Goal: Task Accomplishment & Management: Use online tool/utility

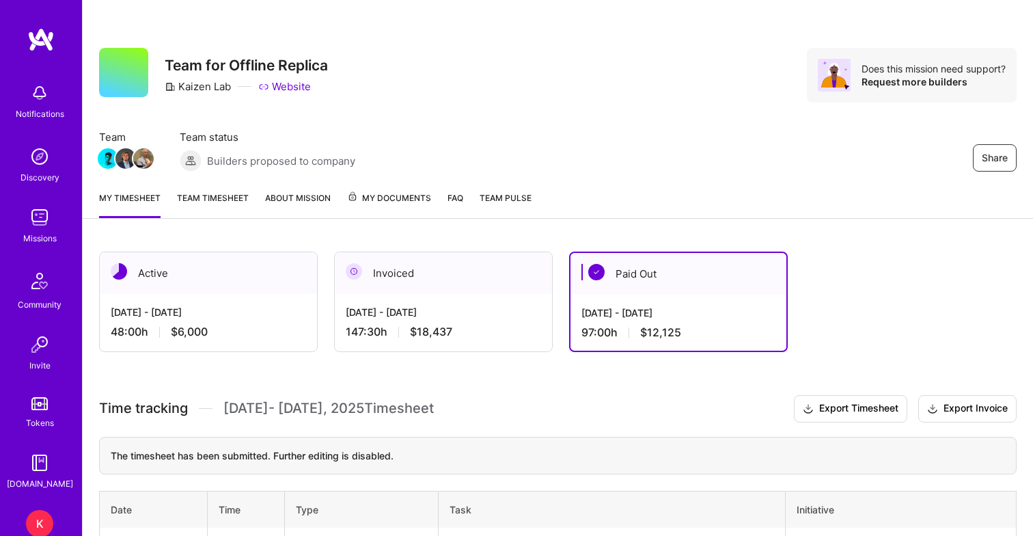
click at [162, 309] on div "[DATE] - [DATE]" at bounding box center [208, 312] width 195 height 14
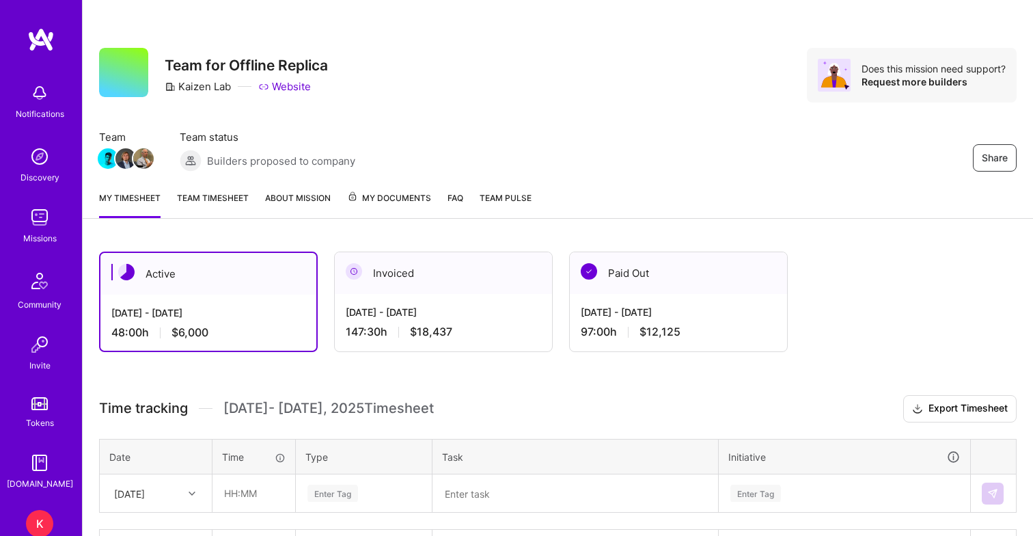
click at [219, 196] on link "Team timesheet" at bounding box center [213, 204] width 72 height 27
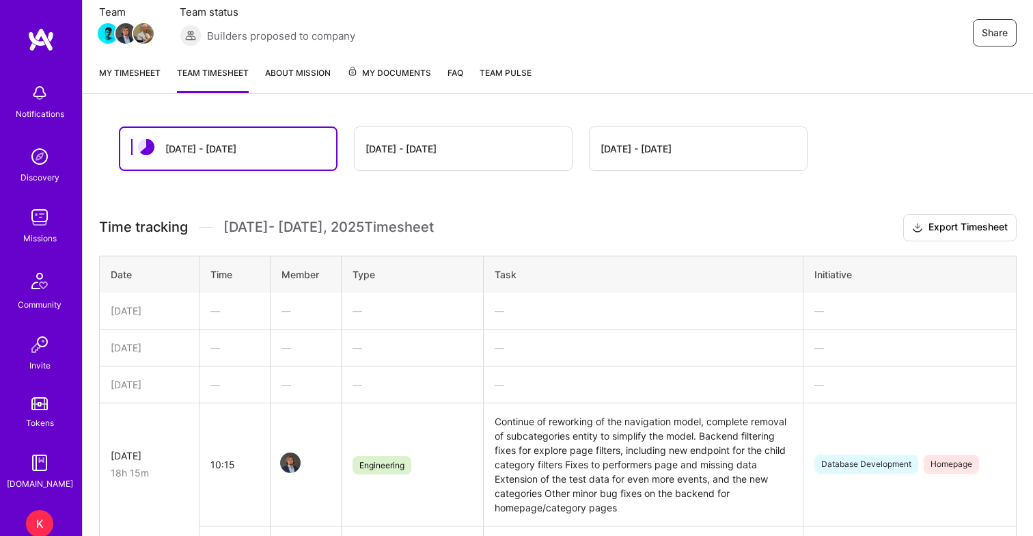
scroll to position [252, 0]
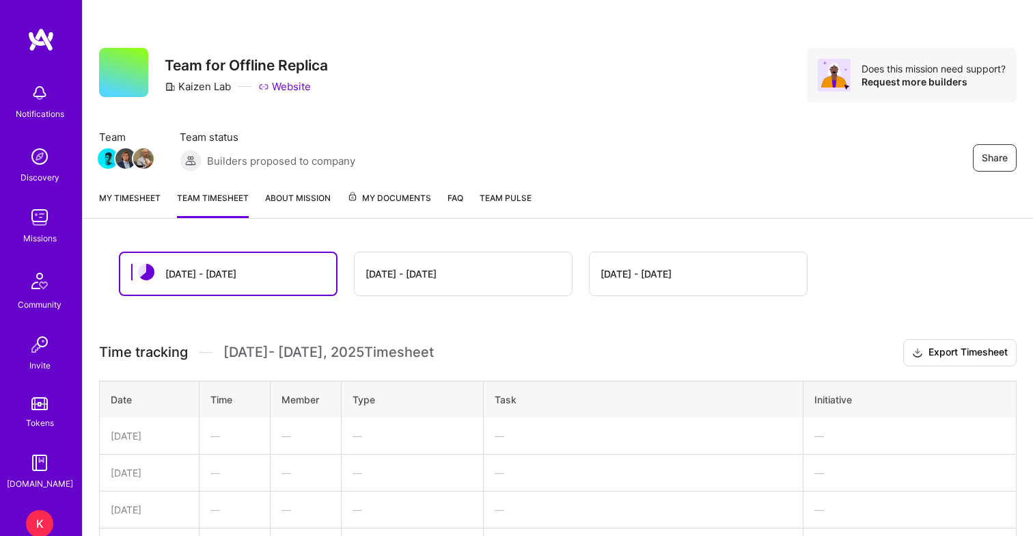
click at [123, 202] on link "My timesheet" at bounding box center [129, 204] width 61 height 27
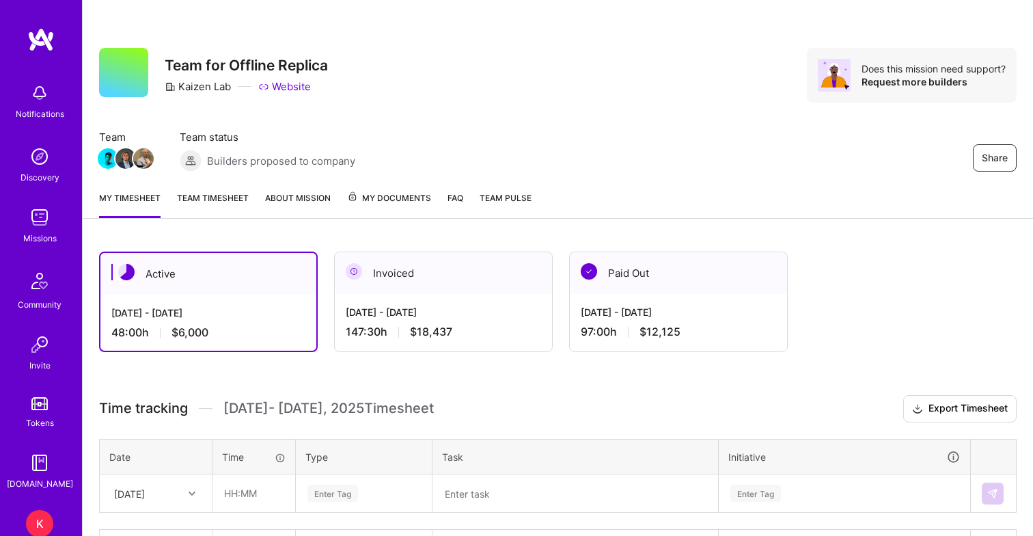
click at [223, 205] on link "Team timesheet" at bounding box center [213, 204] width 72 height 27
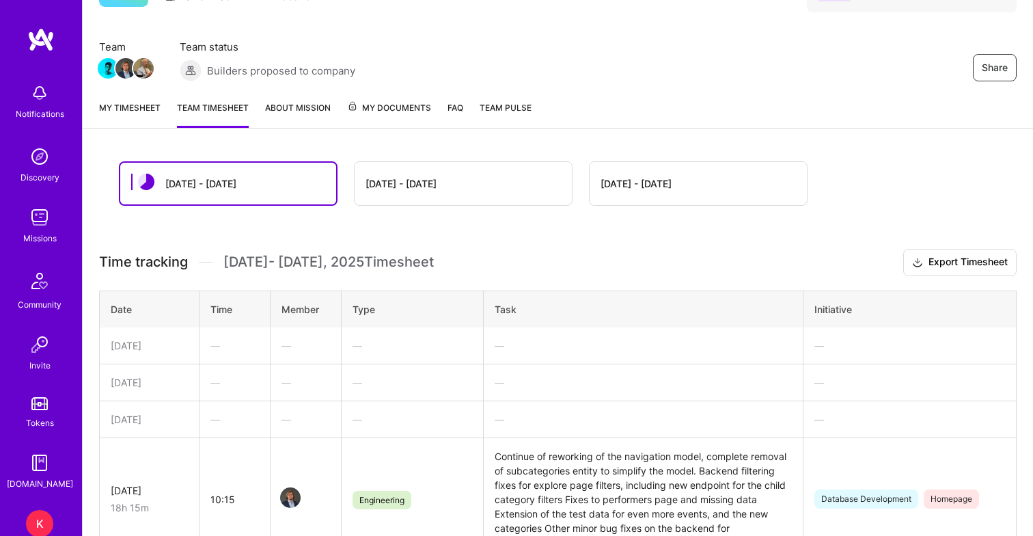
scroll to position [89, 0]
